Goal: Transaction & Acquisition: Purchase product/service

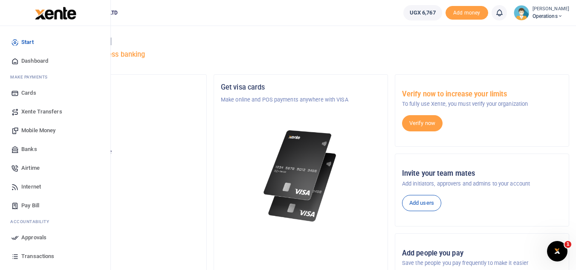
click at [35, 201] on link "Pay Bill" at bounding box center [55, 205] width 97 height 19
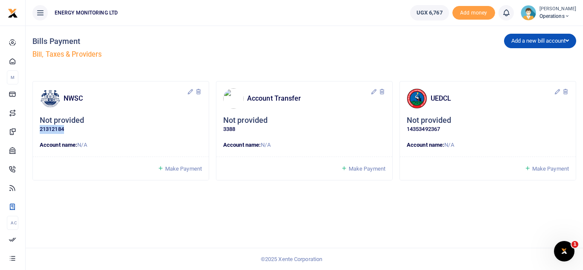
drag, startPoint x: 39, startPoint y: 129, endPoint x: 68, endPoint y: 131, distance: 29.1
click at [68, 131] on div "NWSC Not provided 21312184 Account name: N/A" at bounding box center [121, 118] width 176 height 75
copy p "21312184"
